Goal: Task Accomplishment & Management: Use online tool/utility

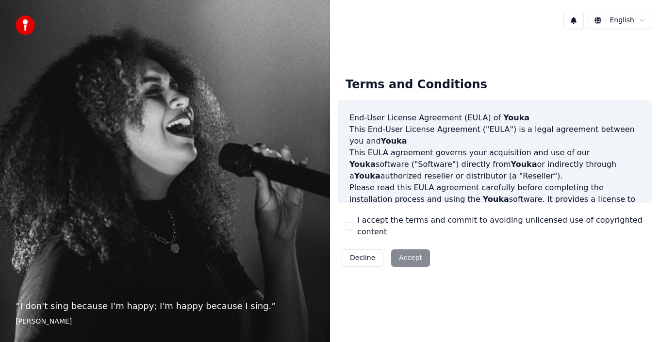
click at [355, 233] on div "Terms and Conditions End-User License Agreement (EULA) of Youka This End-User L…" at bounding box center [495, 169] width 314 height 201
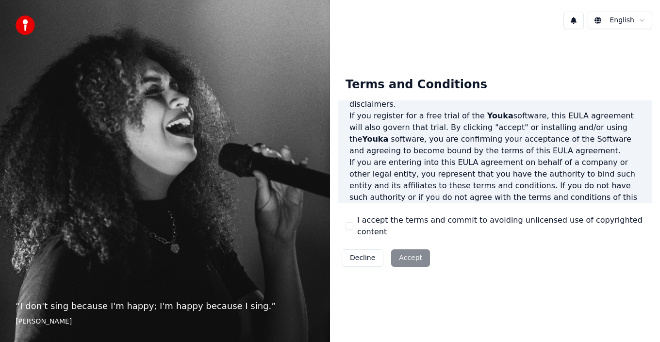
scroll to position [146, 0]
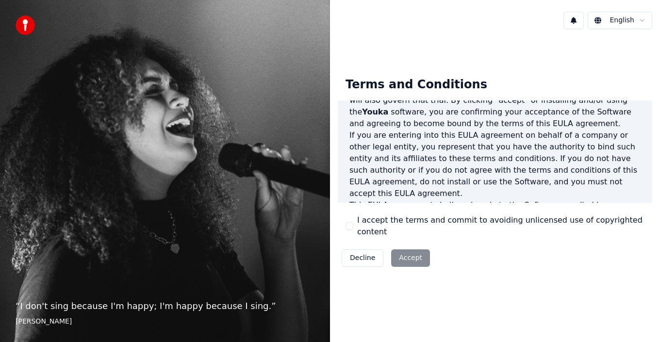
click at [350, 229] on button "I accept the terms and commit to avoiding unlicensed use of copyrighted content" at bounding box center [349, 226] width 8 height 8
click at [406, 249] on button "Accept" at bounding box center [410, 257] width 39 height 17
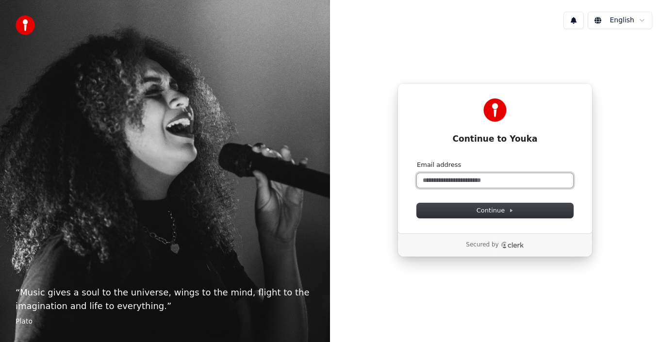
click at [486, 179] on input "Email address" at bounding box center [495, 180] width 156 height 15
click at [486, 178] on input "**********" at bounding box center [495, 180] width 156 height 15
click at [477, 183] on input "**********" at bounding box center [495, 180] width 156 height 15
type input "**********"
click at [417, 203] on button "Continue" at bounding box center [495, 210] width 156 height 15
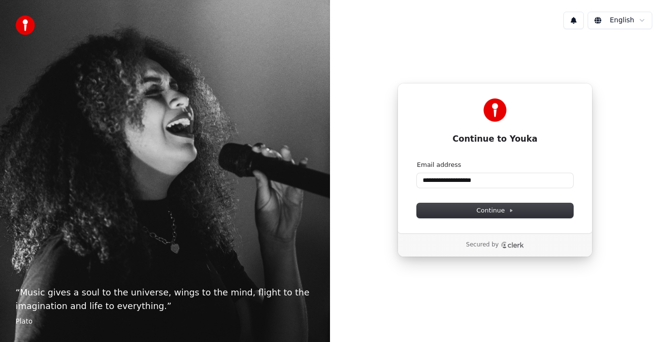
type input "**********"
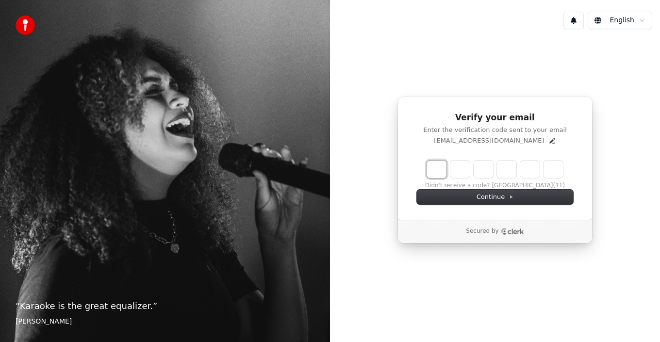
click at [433, 170] on input "Enter verification code" at bounding box center [504, 169] width 155 height 17
click at [441, 166] on input "Enter verification code" at bounding box center [504, 169] width 155 height 17
click at [500, 190] on button "Continue" at bounding box center [495, 197] width 156 height 15
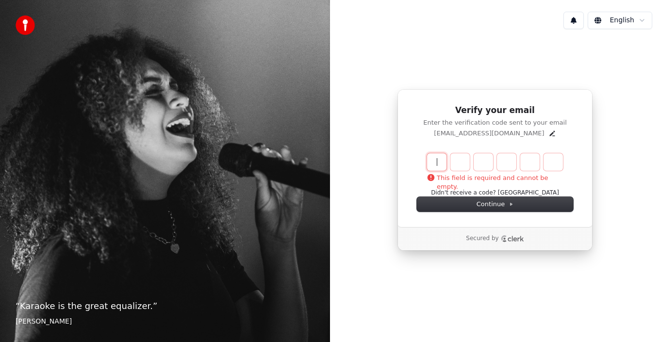
click at [439, 160] on input "Enter verification code" at bounding box center [504, 161] width 155 height 17
click at [430, 163] on input "Enter verification code" at bounding box center [504, 161] width 155 height 17
type input "******"
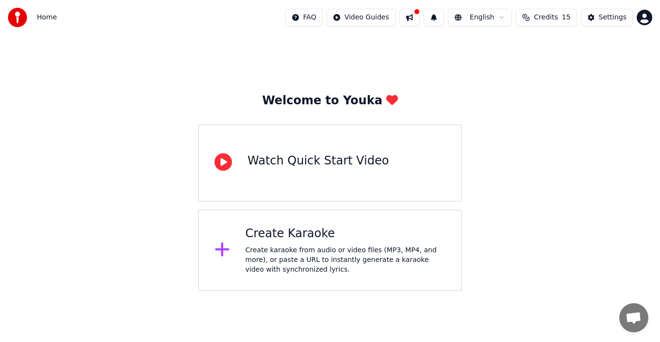
click at [214, 249] on div "Create Karaoke Create karaoke from audio or video files (MP3, MP4, and more), o…" at bounding box center [330, 251] width 264 height 82
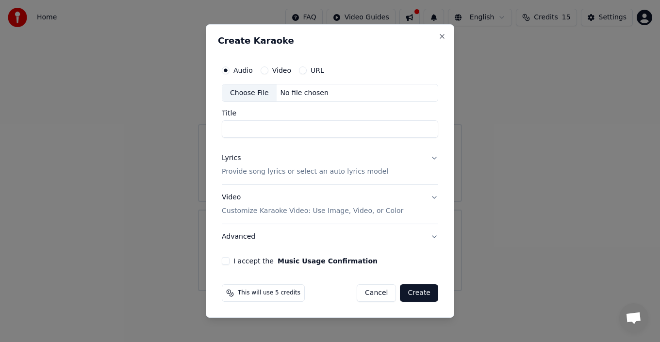
click at [289, 132] on input "Title" at bounding box center [330, 129] width 216 height 17
click at [434, 157] on button "Lyrics Provide song lyrics or select an auto lyrics model" at bounding box center [330, 165] width 216 height 39
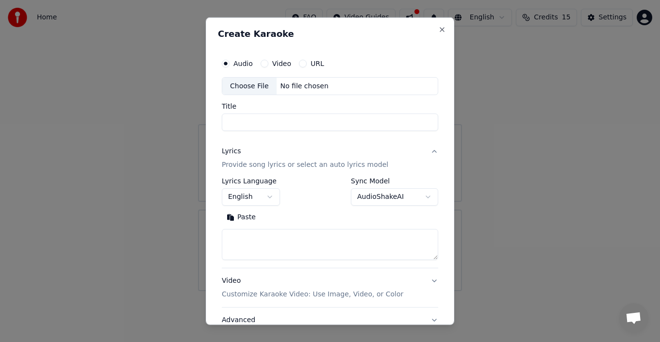
click at [426, 150] on button "Lyrics Provide song lyrics or select an auto lyrics model" at bounding box center [330, 158] width 216 height 39
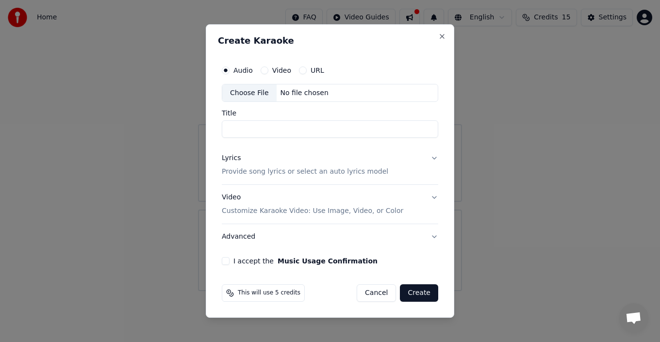
click at [433, 158] on button "Lyrics Provide song lyrics or select an auto lyrics model" at bounding box center [330, 165] width 216 height 39
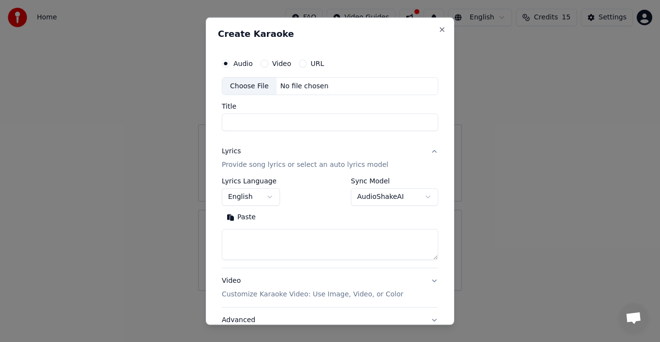
click at [424, 153] on button "Lyrics Provide song lyrics or select an auto lyrics model" at bounding box center [330, 158] width 216 height 39
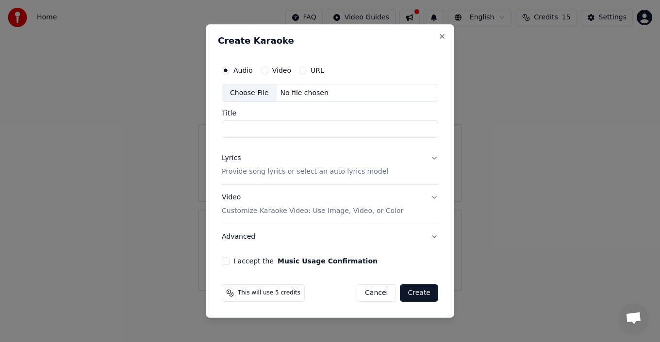
click at [288, 132] on input "Title" at bounding box center [330, 129] width 216 height 17
click at [311, 69] on label "URL" at bounding box center [318, 70] width 14 height 7
click at [307, 69] on button "URL" at bounding box center [303, 70] width 8 height 8
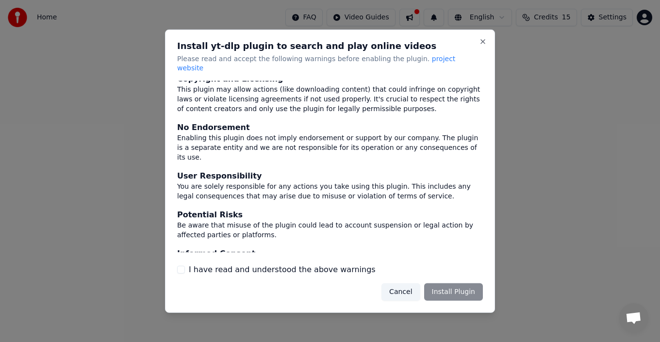
scroll to position [64, 0]
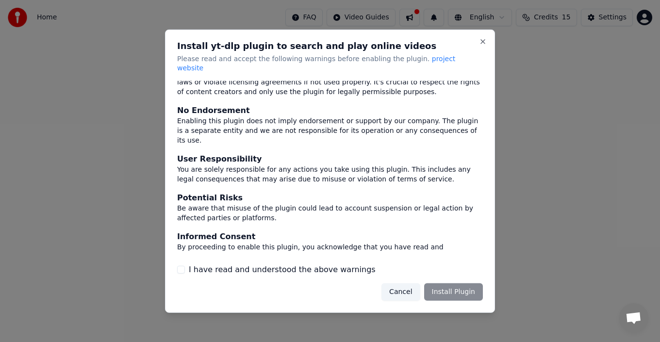
click at [180, 266] on button "I have read and understood the above warnings" at bounding box center [181, 270] width 8 height 8
click at [443, 285] on button "Install Plugin" at bounding box center [453, 291] width 59 height 17
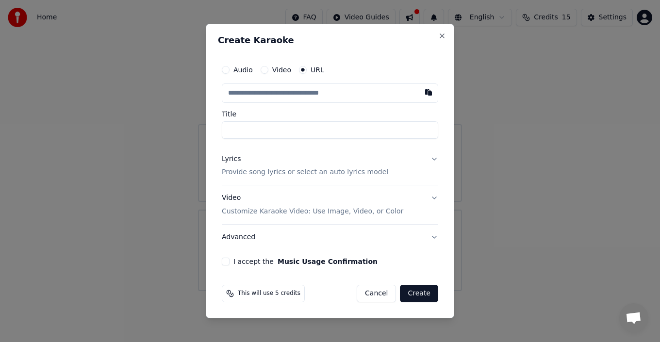
paste input "**********"
type input "**********"
type input "*****"
click at [310, 132] on input "*****" at bounding box center [330, 129] width 216 height 17
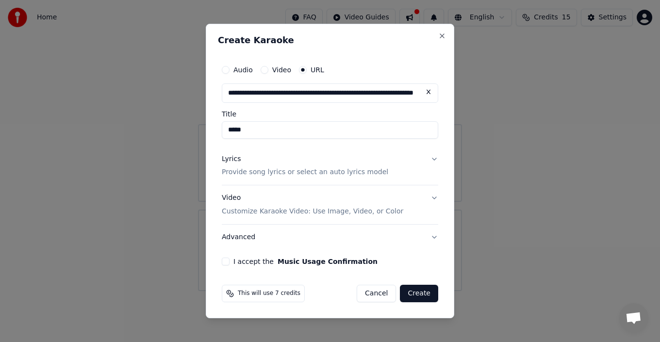
scroll to position [0, 0]
click at [228, 262] on button "I accept the Music Usage Confirmation" at bounding box center [226, 262] width 8 height 8
click at [269, 297] on span "This will use 7 credits" at bounding box center [269, 294] width 63 height 8
click at [425, 295] on button "Create" at bounding box center [419, 293] width 38 height 17
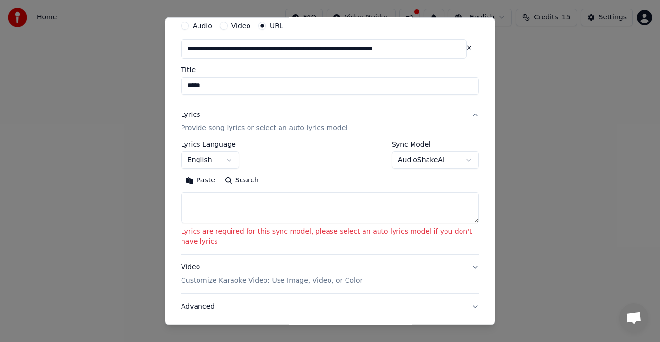
scroll to position [91, 0]
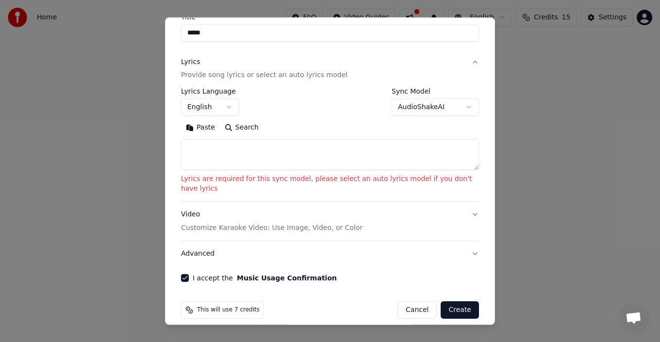
click at [239, 148] on textarea at bounding box center [330, 154] width 298 height 31
paste textarea "**********"
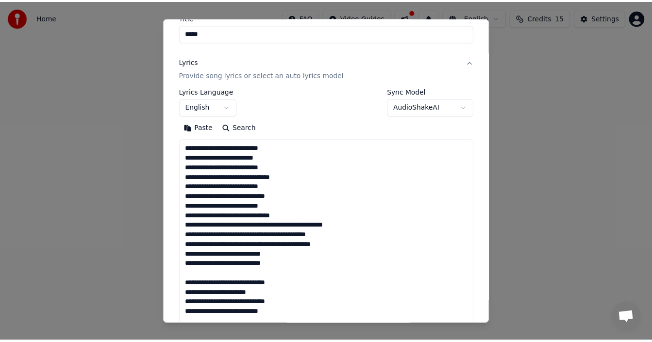
scroll to position [77, 0]
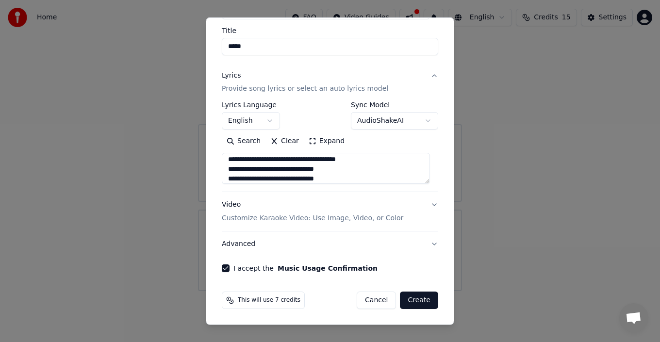
type textarea "**********"
click at [408, 299] on button "Create" at bounding box center [419, 300] width 38 height 17
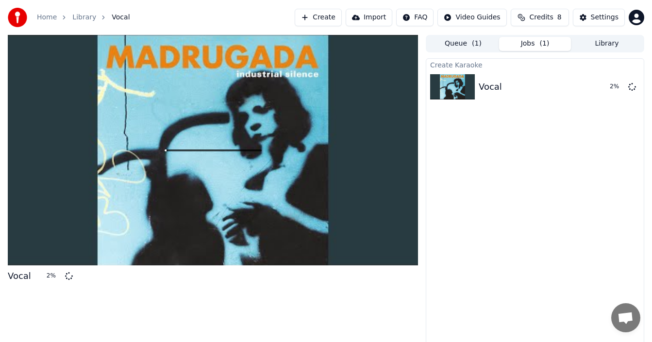
click at [556, 14] on button "Credits 8" at bounding box center [539, 17] width 58 height 17
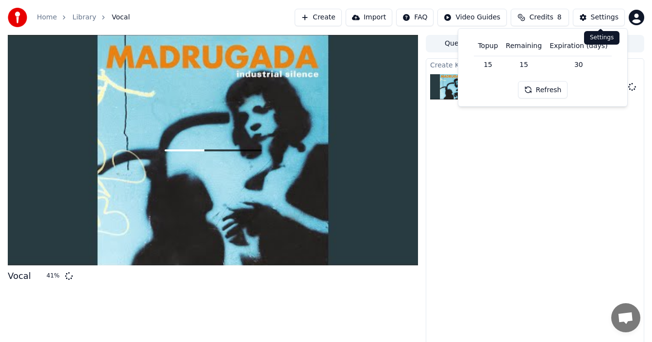
click at [605, 14] on div "Settings" at bounding box center [605, 18] width 28 height 10
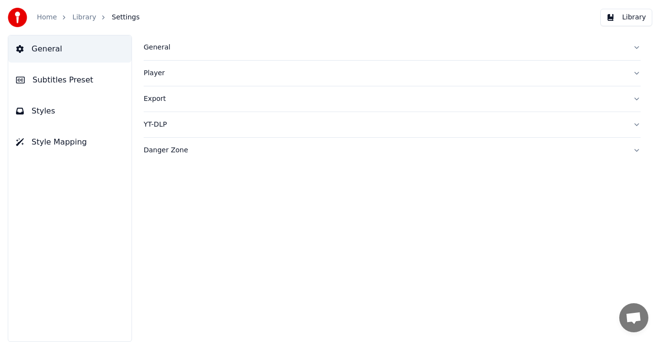
click at [83, 16] on link "Library" at bounding box center [84, 18] width 24 height 10
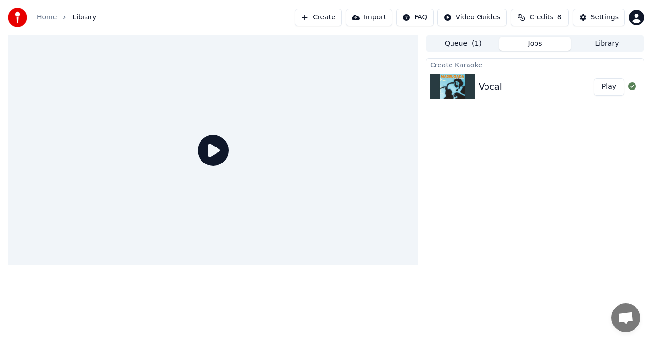
click at [612, 86] on button "Play" at bounding box center [608, 86] width 31 height 17
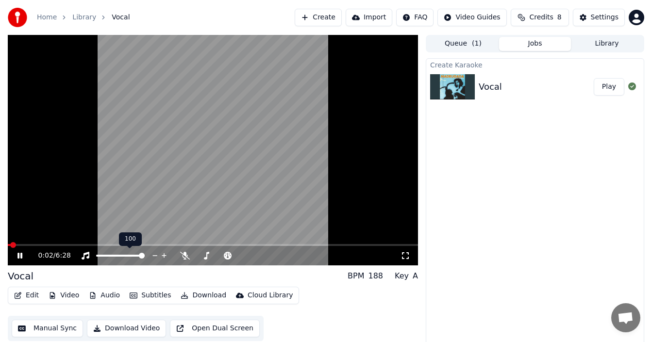
click at [145, 259] on span at bounding box center [142, 256] width 6 height 6
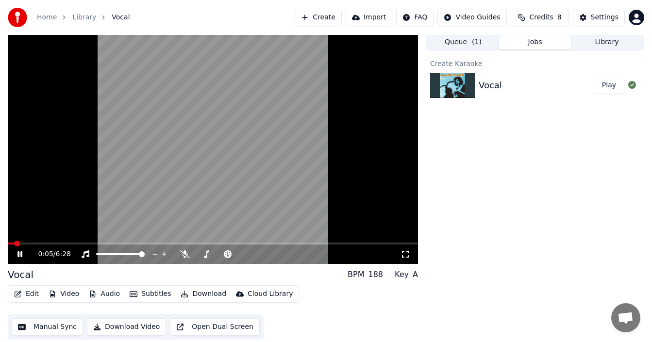
scroll to position [7, 0]
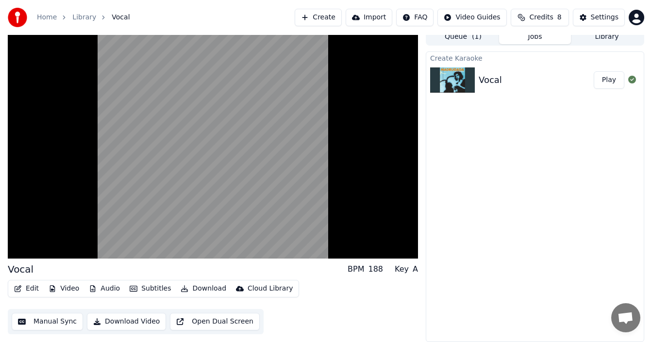
drag, startPoint x: 498, startPoint y: 191, endPoint x: 507, endPoint y: 168, distance: 24.7
click at [502, 182] on div "Create Karaoke Vocal Play" at bounding box center [535, 196] width 218 height 291
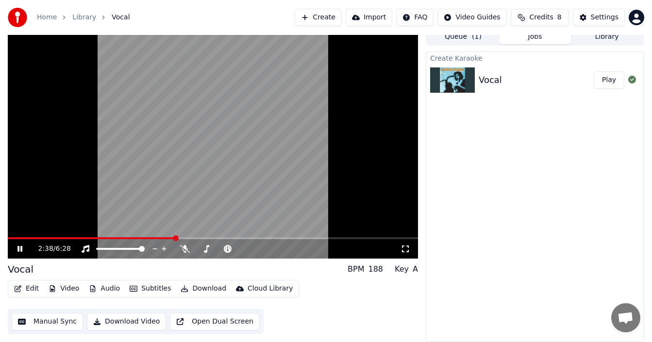
click at [467, 38] on button "Queue ( 1 )" at bounding box center [463, 37] width 72 height 14
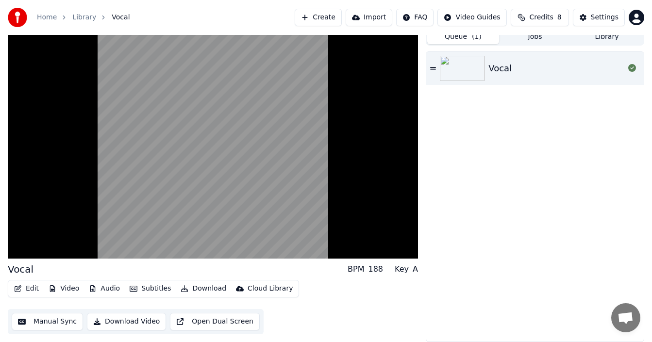
click at [531, 41] on button "Jobs" at bounding box center [535, 37] width 72 height 14
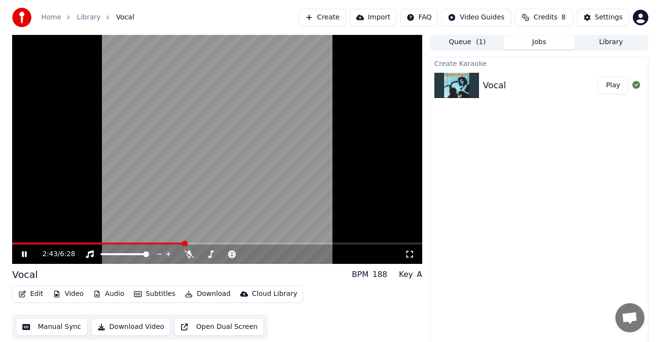
scroll to position [0, 0]
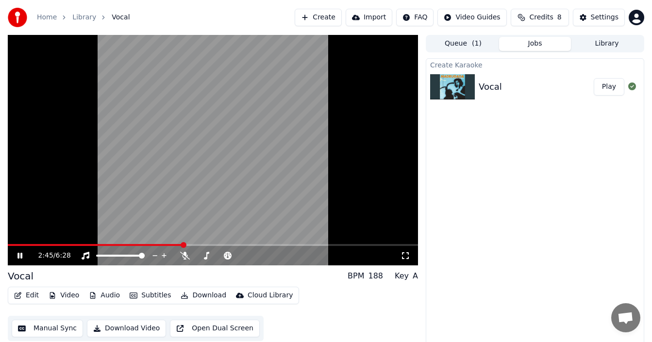
click at [322, 4] on div "Home Library Vocal Create Import FAQ Video Guides Credits 8 Settings" at bounding box center [326, 17] width 652 height 35
click at [329, 16] on button "Create" at bounding box center [318, 17] width 47 height 17
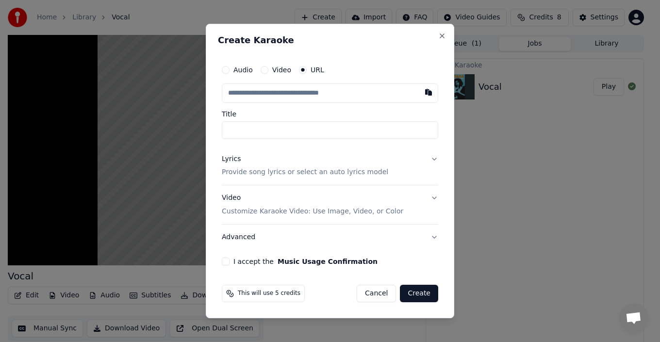
paste input "**********"
type input "**********"
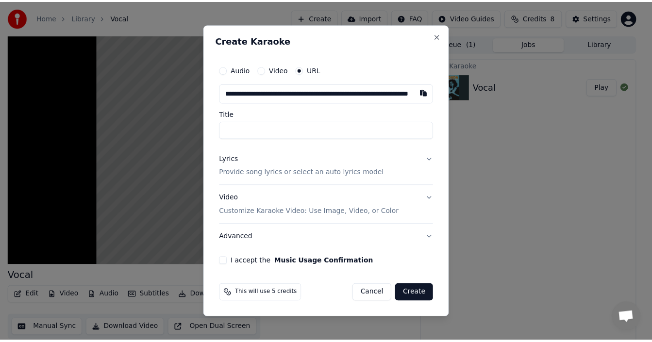
scroll to position [0, 58]
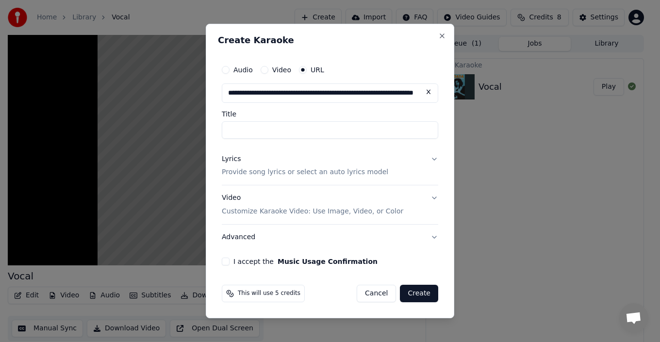
type input "**********"
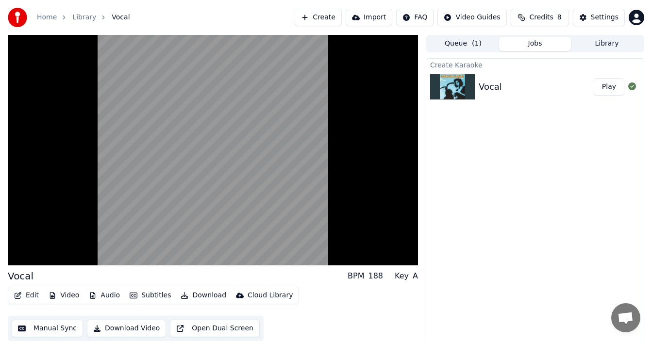
click at [476, 42] on span "( 1 )" at bounding box center [477, 44] width 10 height 10
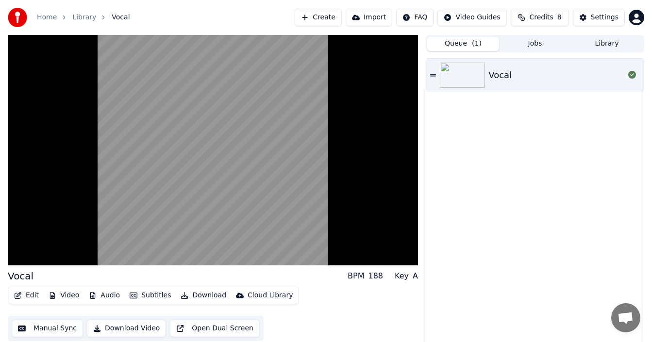
click at [320, 19] on button "Create" at bounding box center [318, 17] width 47 height 17
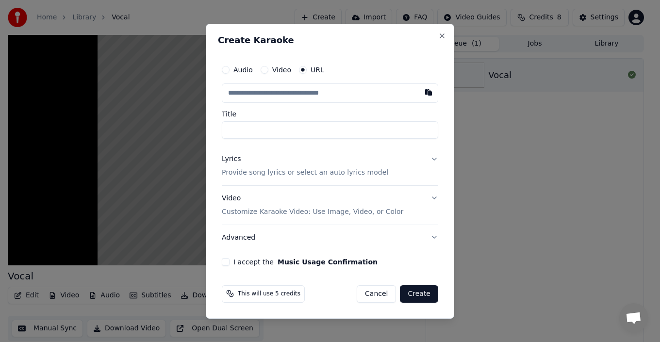
paste input "**********"
type input "**********"
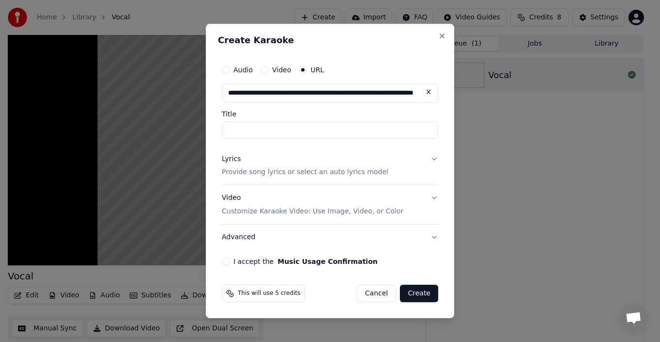
type input "**********"
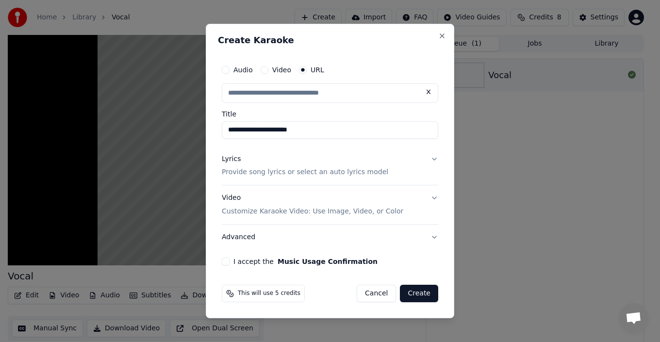
type input "**********"
click at [434, 157] on button "Lyrics Provide song lyrics or select an auto lyrics model" at bounding box center [330, 166] width 216 height 39
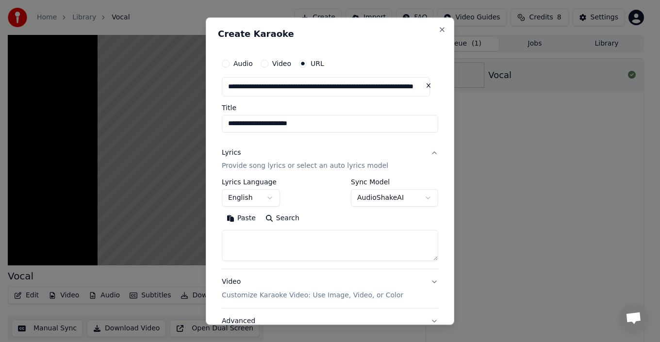
click at [299, 245] on textarea at bounding box center [330, 245] width 216 height 31
click at [268, 197] on button "English" at bounding box center [251, 197] width 58 height 17
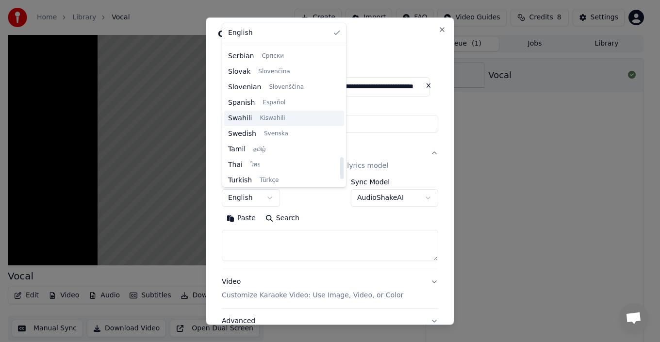
scroll to position [745, 0]
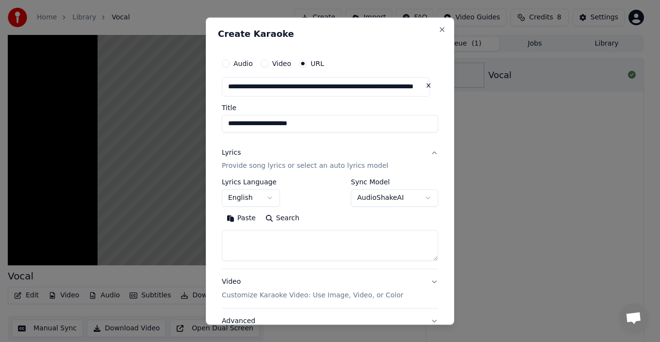
click at [398, 144] on body "**********" at bounding box center [326, 171] width 652 height 342
click at [270, 241] on textarea at bounding box center [330, 245] width 216 height 31
paste textarea "**********"
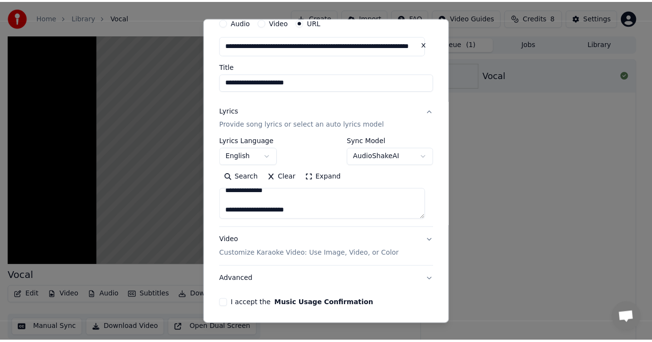
scroll to position [77, 0]
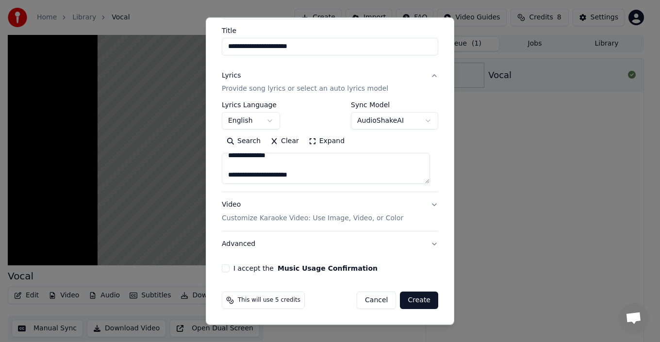
type textarea "**********"
click at [224, 269] on button "I accept the Music Usage Confirmation" at bounding box center [226, 268] width 8 height 8
click at [410, 298] on button "Create" at bounding box center [419, 300] width 38 height 17
select select
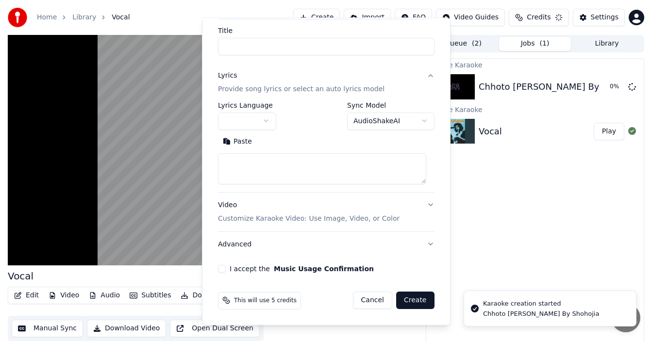
scroll to position [0, 0]
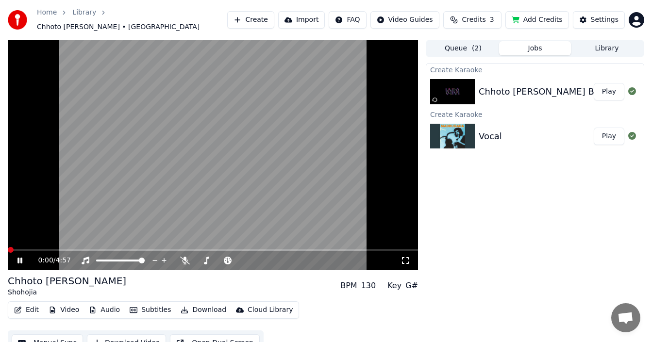
click at [8, 253] on span at bounding box center [11, 250] width 6 height 6
click at [8, 251] on span at bounding box center [11, 250] width 6 height 6
click at [28, 249] on span at bounding box center [213, 250] width 410 height 2
click at [19, 257] on icon at bounding box center [20, 260] width 6 height 7
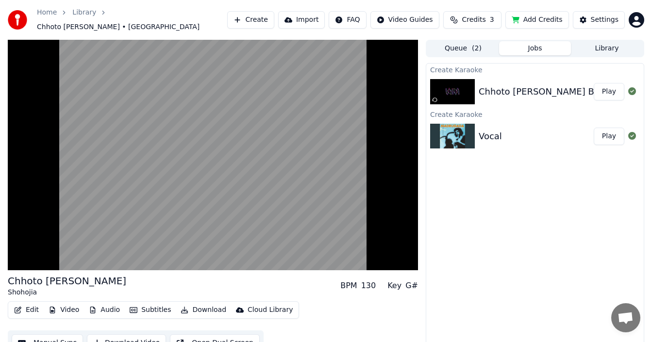
click at [483, 237] on div "Create Karaoke Chhoto Pakhi By Shohojia Play Create Karaoke Vocal Play" at bounding box center [535, 208] width 218 height 291
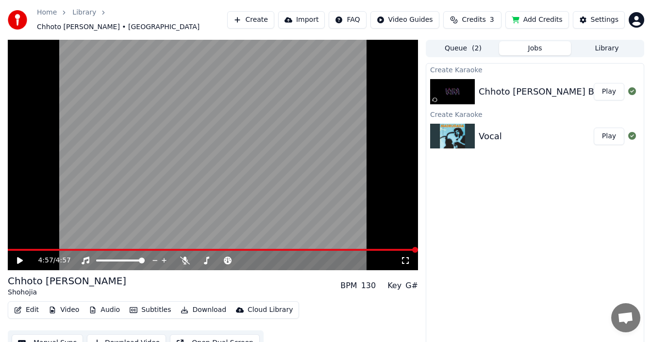
click at [283, 168] on video at bounding box center [213, 155] width 410 height 230
click at [453, 110] on div "Create Karaoke" at bounding box center [534, 114] width 217 height 12
drag, startPoint x: 537, startPoint y: 134, endPoint x: 531, endPoint y: 139, distance: 7.9
click at [532, 139] on div "Vocal Play" at bounding box center [534, 136] width 217 height 33
click at [19, 258] on icon at bounding box center [19, 261] width 5 height 6
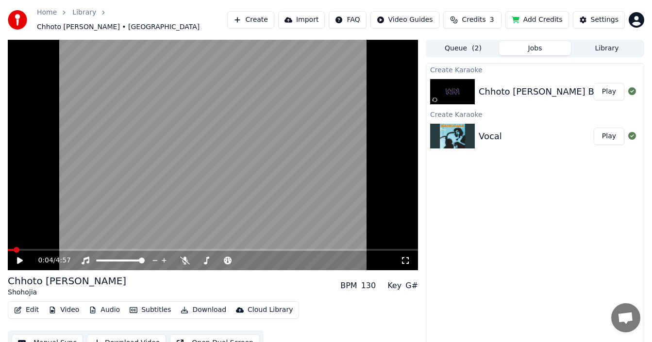
click at [508, 213] on div "Create Karaoke Chhoto Pakhi By Shohojia Play Create Karaoke Vocal Play" at bounding box center [535, 208] width 218 height 291
click at [545, 20] on button "Add Credits" at bounding box center [537, 19] width 64 height 17
click at [535, 173] on div "Create Karaoke Chhoto Pakhi By Shohojia Play Create Karaoke Vocal Play" at bounding box center [535, 208] width 218 height 291
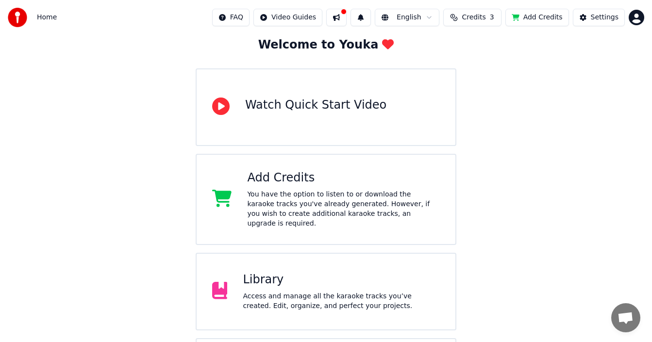
scroll to position [124, 0]
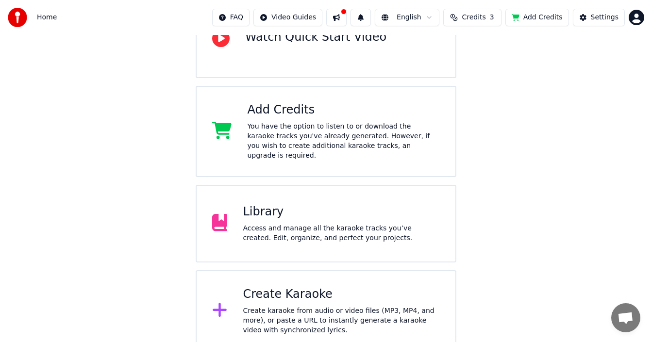
click at [327, 287] on div "Create Karaoke" at bounding box center [341, 295] width 197 height 16
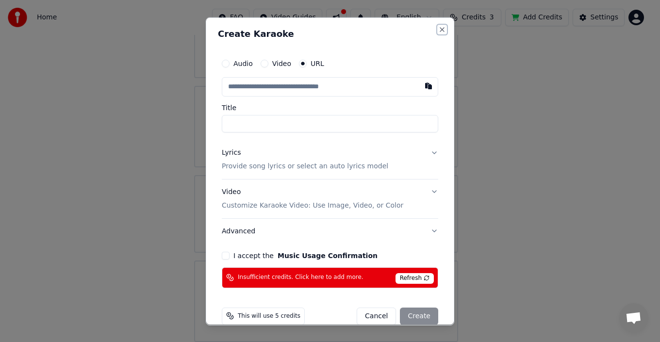
click at [438, 27] on button "Close" at bounding box center [442, 29] width 8 height 8
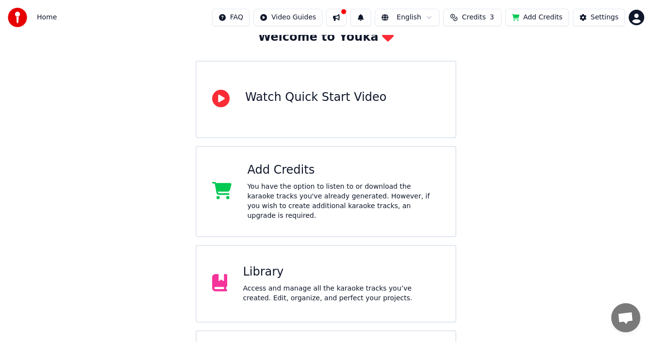
scroll to position [0, 0]
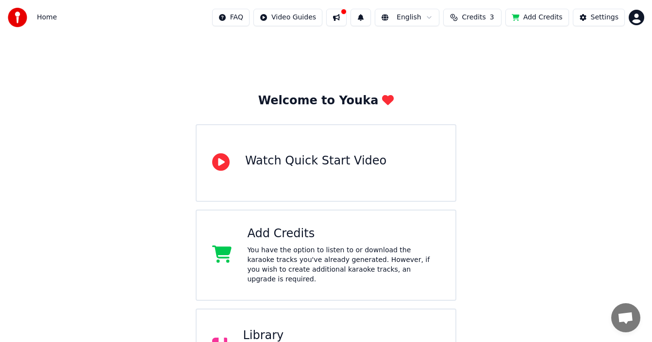
click at [346, 16] on button at bounding box center [336, 17] width 20 height 17
click at [288, 66] on div "Welcome to Youka Watch Quick Start Video Add Credits You have the option to lis…" at bounding box center [326, 255] width 652 height 441
click at [643, 15] on html "Home FAQ Video Guides English Credits 3 Add Credits Settings Welcome to Youka W…" at bounding box center [326, 238] width 652 height 476
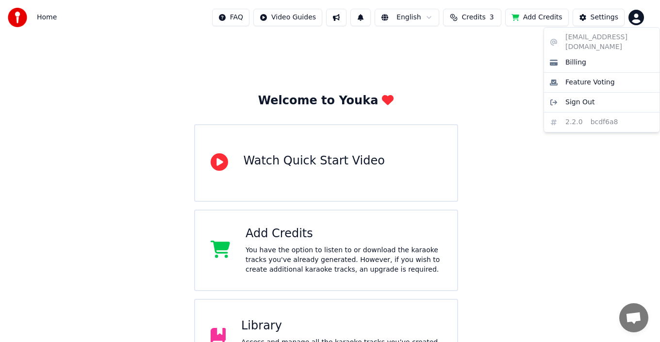
click at [497, 77] on html "Home FAQ Video Guides English Credits 3 Add Credits Settings Welcome to Youka W…" at bounding box center [330, 233] width 660 height 466
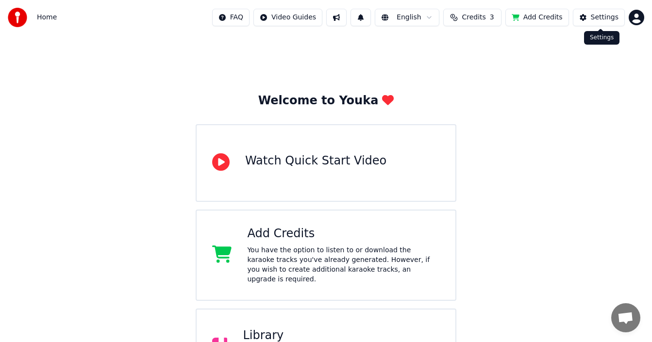
click at [609, 19] on div "Settings" at bounding box center [605, 18] width 28 height 10
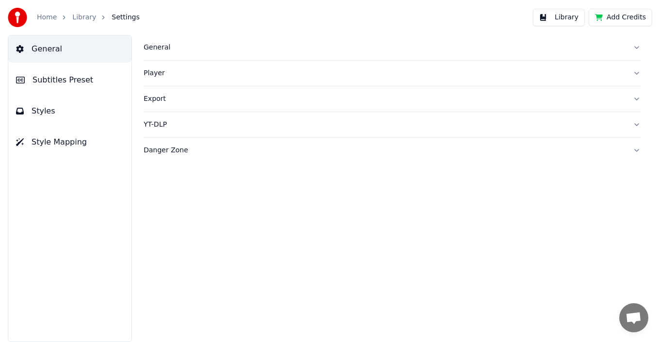
click at [72, 119] on button "Styles" at bounding box center [69, 111] width 123 height 27
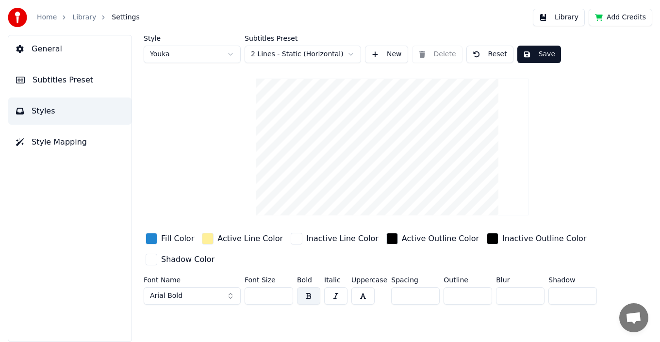
click at [67, 143] on span "Style Mapping" at bounding box center [59, 142] width 55 height 12
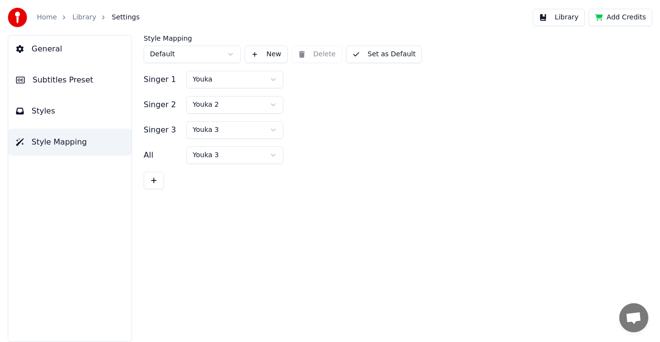
click at [67, 112] on button "Styles" at bounding box center [69, 111] width 123 height 27
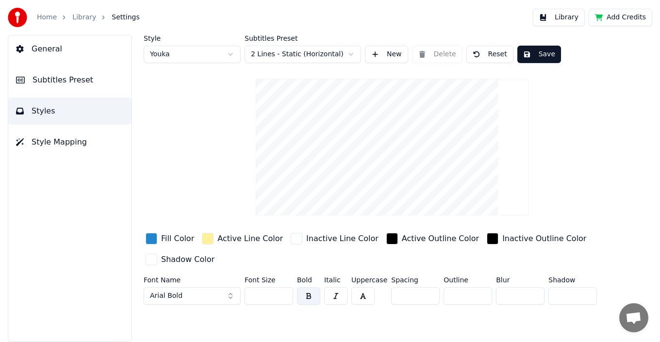
click at [71, 83] on span "Subtitles Preset" at bounding box center [63, 80] width 61 height 12
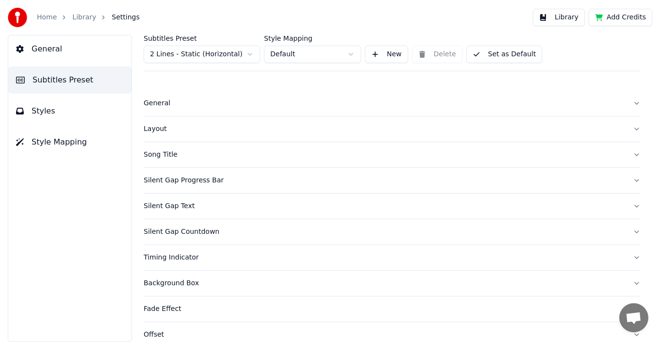
click at [78, 49] on button "General" at bounding box center [69, 48] width 123 height 27
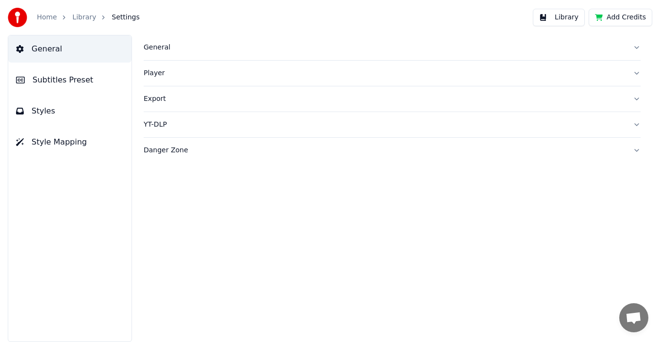
click at [168, 65] on button "Player" at bounding box center [392, 73] width 497 height 25
click at [149, 71] on div "Player" at bounding box center [384, 73] width 481 height 10
click at [150, 71] on div "Player" at bounding box center [384, 73] width 481 height 10
click at [51, 52] on span "General" at bounding box center [47, 49] width 31 height 12
click at [50, 16] on link "Home" at bounding box center [47, 18] width 20 height 10
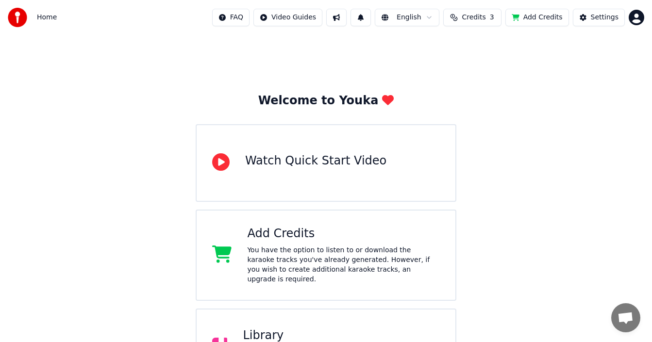
click at [46, 17] on span "Home" at bounding box center [47, 18] width 20 height 10
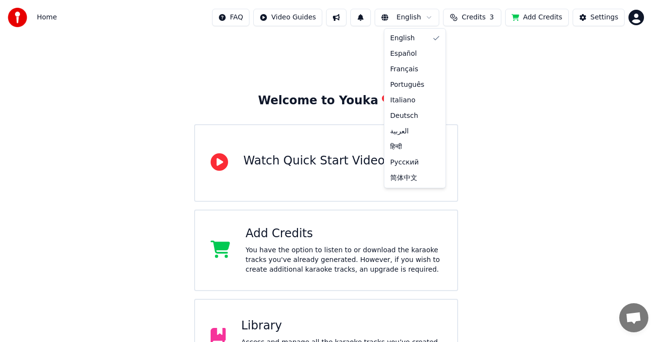
click at [432, 18] on html "Home FAQ Video Guides English Credits 3 Add Credits Settings Welcome to Youka W…" at bounding box center [330, 233] width 660 height 466
click at [433, 16] on html "Home FAQ Video Guides English Credits 3 Add Credits Settings Welcome to Youka W…" at bounding box center [330, 233] width 660 height 466
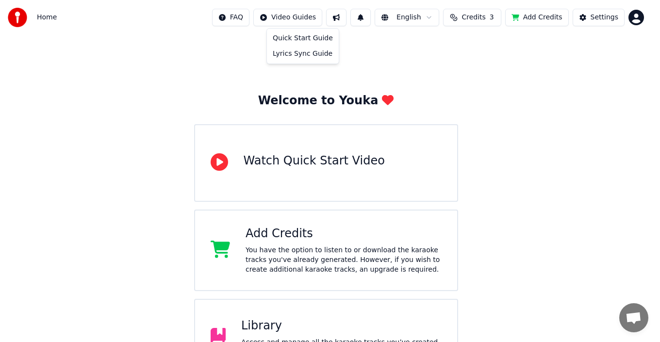
click at [301, 16] on html "Home FAQ Video Guides English Credits 3 Add Credits Settings Welcome to Youka W…" at bounding box center [330, 233] width 660 height 466
click at [332, 74] on html "Home FAQ Video Guides English Credits 3 Add Credits Settings Welcome to Youka W…" at bounding box center [330, 233] width 660 height 466
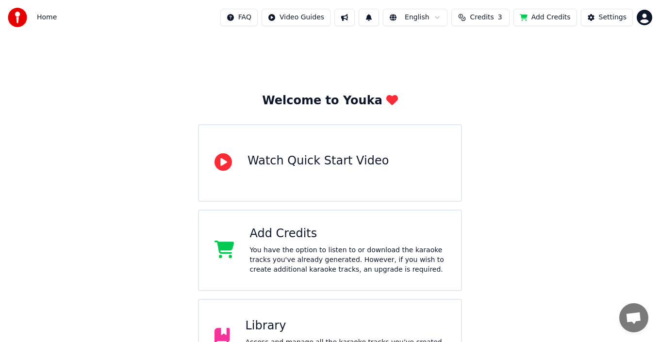
click at [431, 21] on html "Home FAQ Video Guides English Credits 3 Add Credits Settings Welcome to Youka W…" at bounding box center [330, 233] width 660 height 466
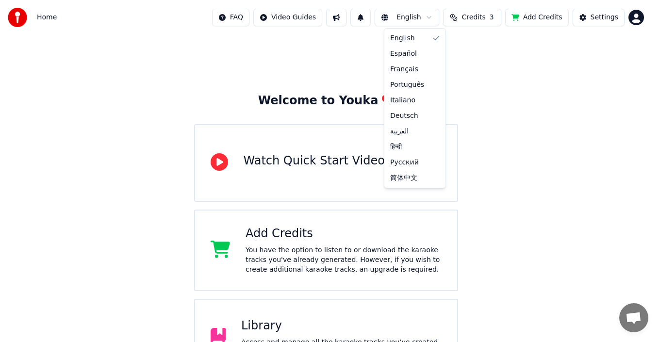
click at [505, 47] on html "Home FAQ Video Guides English Credits 3 Add Credits Settings Welcome to Youka W…" at bounding box center [330, 233] width 660 height 466
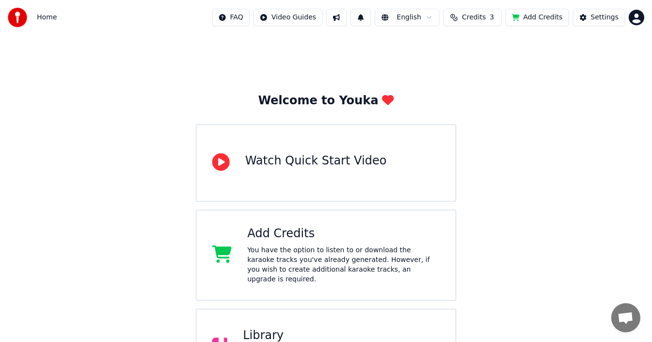
click at [484, 20] on span "Credits" at bounding box center [473, 18] width 24 height 10
click at [484, 88] on button "Refresh" at bounding box center [478, 89] width 50 height 17
click at [593, 76] on div "Welcome to Youka Watch Quick Start Video Add Credits You have the option to lis…" at bounding box center [326, 255] width 652 height 441
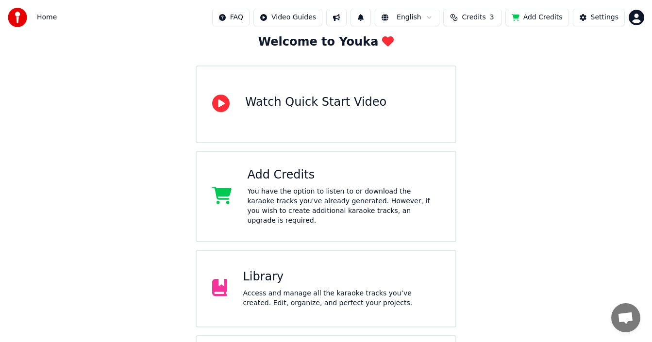
scroll to position [124, 0]
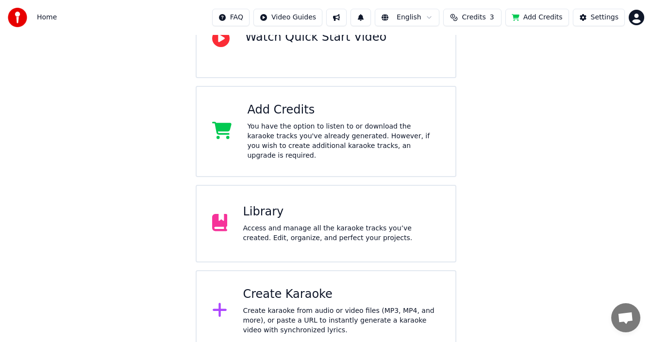
click at [641, 20] on html "Home FAQ Video Guides English Credits 3 Add Credits Settings Welcome to Youka W…" at bounding box center [326, 114] width 652 height 476
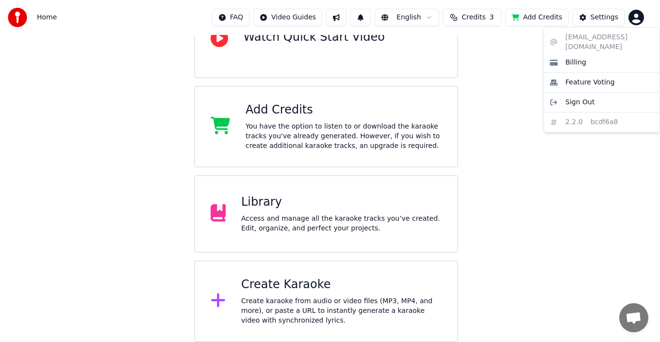
click at [526, 166] on html "Home FAQ Video Guides English Credits 3 Add Credits Settings Welcome to Youka W…" at bounding box center [330, 109] width 660 height 466
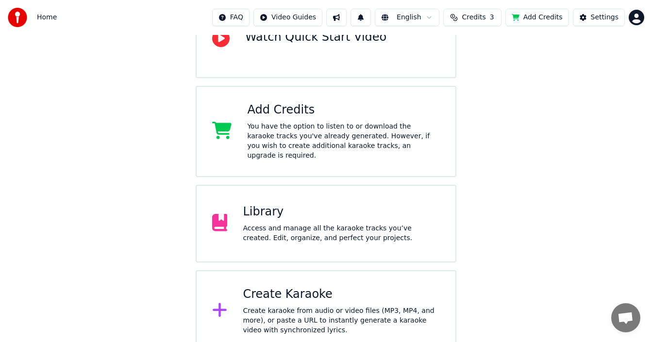
click at [293, 306] on div "Create karaoke from audio or video files (MP3, MP4, and more), or paste a URL t…" at bounding box center [341, 320] width 197 height 29
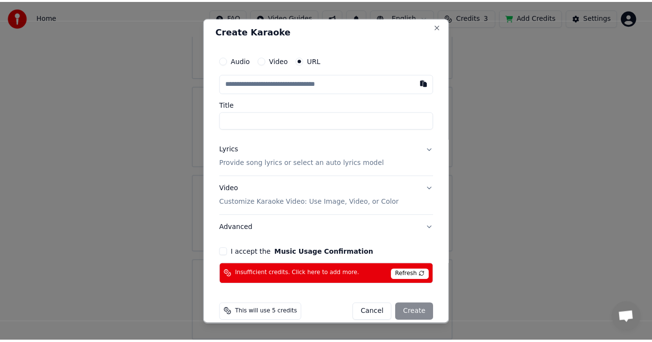
scroll to position [0, 0]
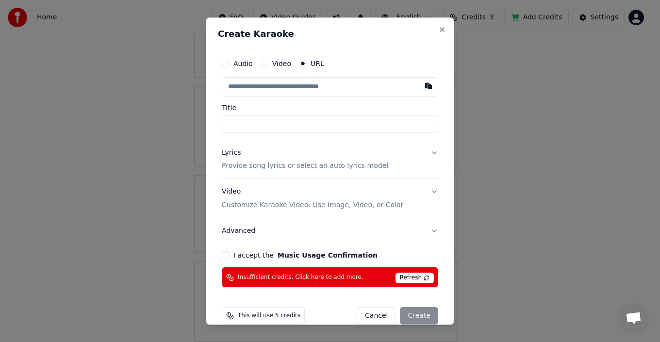
click at [277, 63] on label "Video" at bounding box center [281, 63] width 19 height 7
click at [268, 63] on button "Video" at bounding box center [265, 63] width 8 height 8
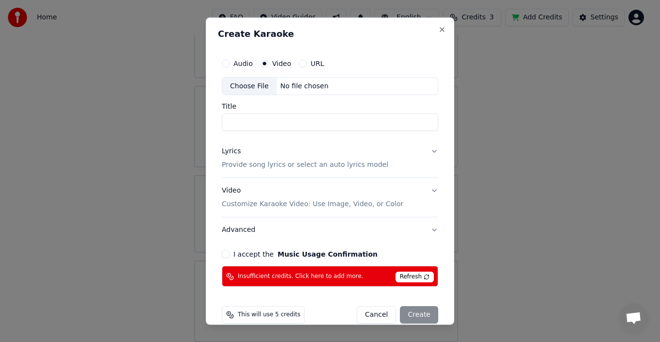
click at [233, 64] on div "Audio" at bounding box center [237, 63] width 31 height 8
click at [227, 65] on button "Audio" at bounding box center [226, 63] width 8 height 8
click at [438, 30] on button "Close" at bounding box center [442, 29] width 8 height 8
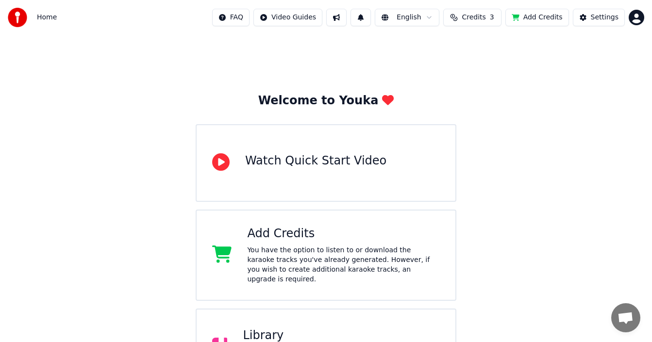
click at [625, 316] on span "Open chat" at bounding box center [625, 319] width 16 height 14
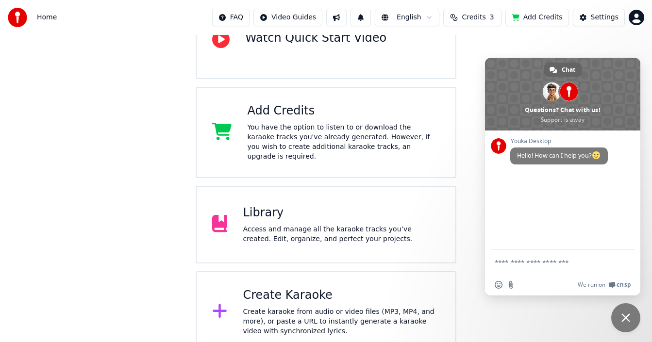
scroll to position [124, 0]
click at [340, 224] on div "Access and manage all the karaoke tracks you’ve created. Edit, organize, and pe…" at bounding box center [341, 233] width 197 height 19
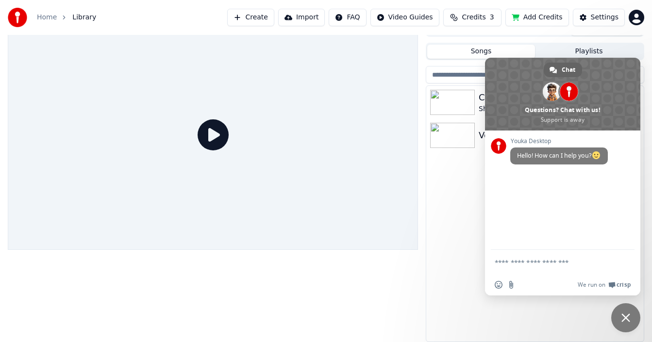
click at [624, 314] on span "Close chat" at bounding box center [625, 317] width 9 height 9
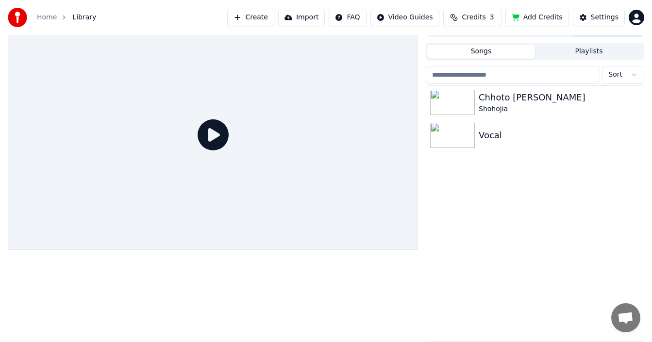
scroll to position [13, 0]
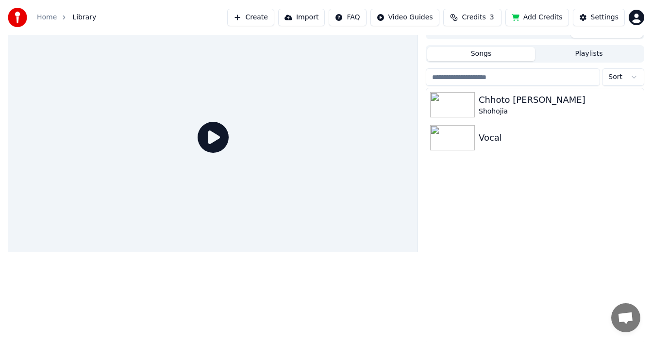
click at [586, 51] on button "Playlists" at bounding box center [589, 54] width 108 height 14
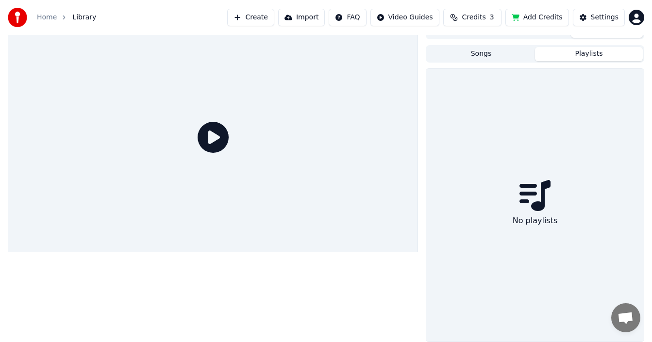
click at [501, 51] on button "Songs" at bounding box center [481, 54] width 108 height 14
